Goal: Navigation & Orientation: Find specific page/section

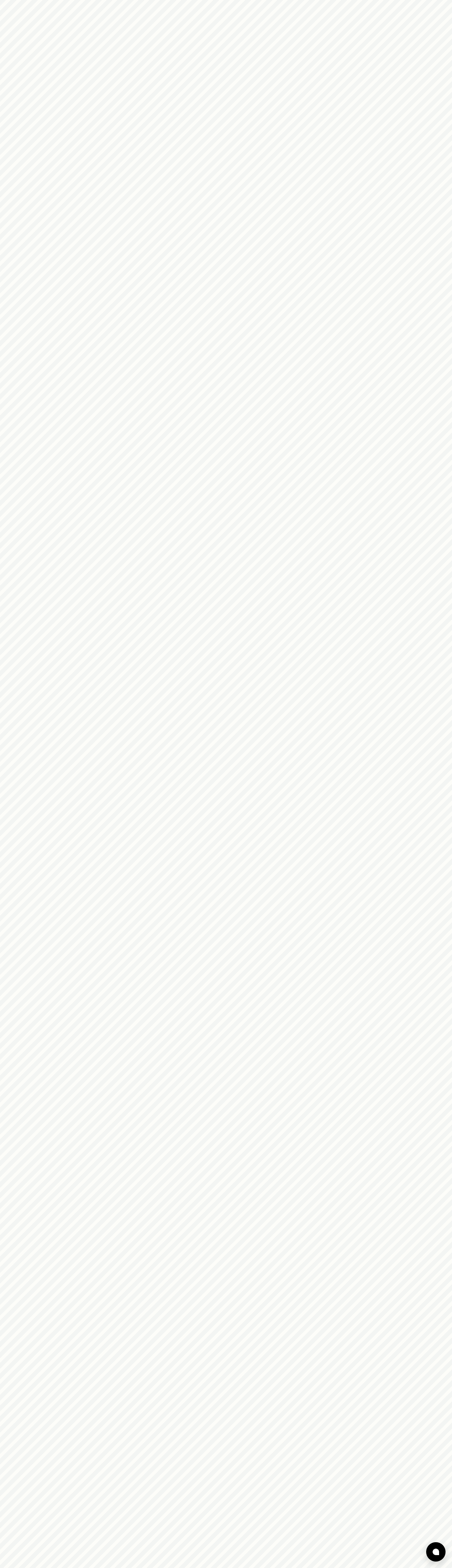
click at [305, 0] on html at bounding box center [226, 0] width 452 height 0
click at [436, 0] on html at bounding box center [226, 0] width 452 height 0
click at [439, 0] on html at bounding box center [226, 0] width 452 height 0
click at [5, 0] on html at bounding box center [226, 0] width 452 height 0
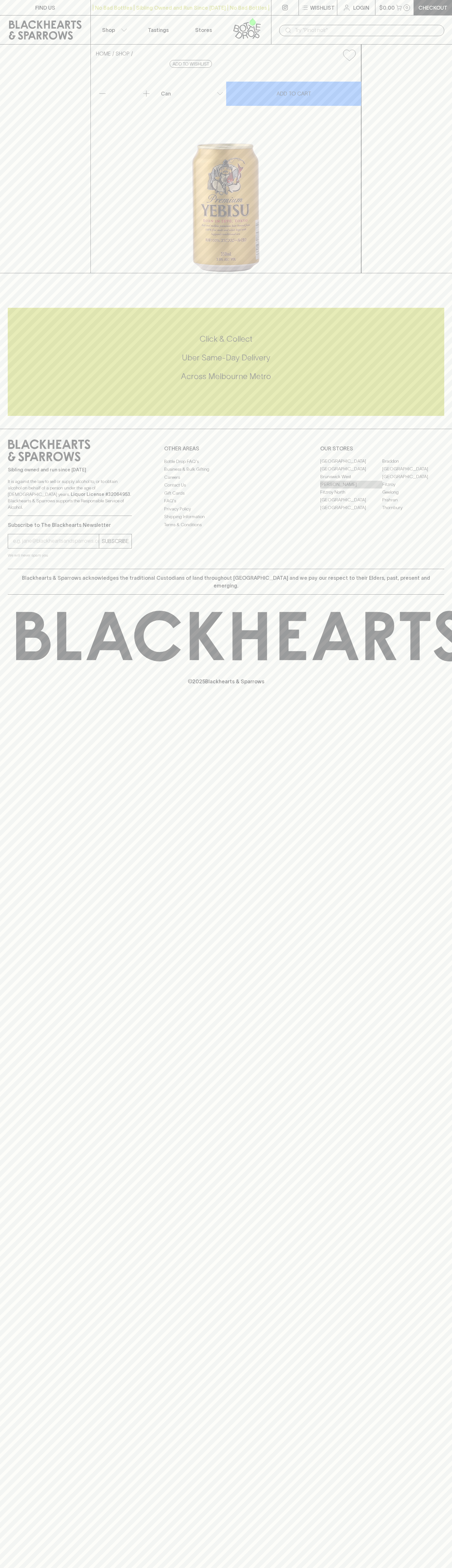
click at [351, 488] on link "[PERSON_NAME]" at bounding box center [351, 485] width 62 height 8
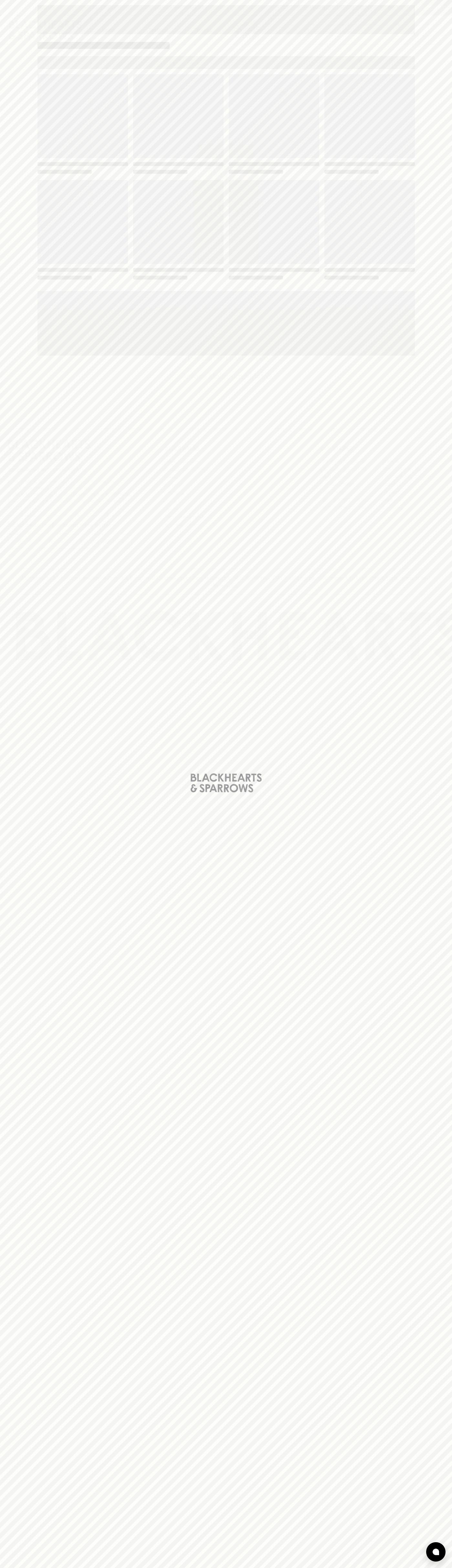
click at [307, 163] on span "Loading" at bounding box center [274, 164] width 90 height 4
